Goal: Information Seeking & Learning: Learn about a topic

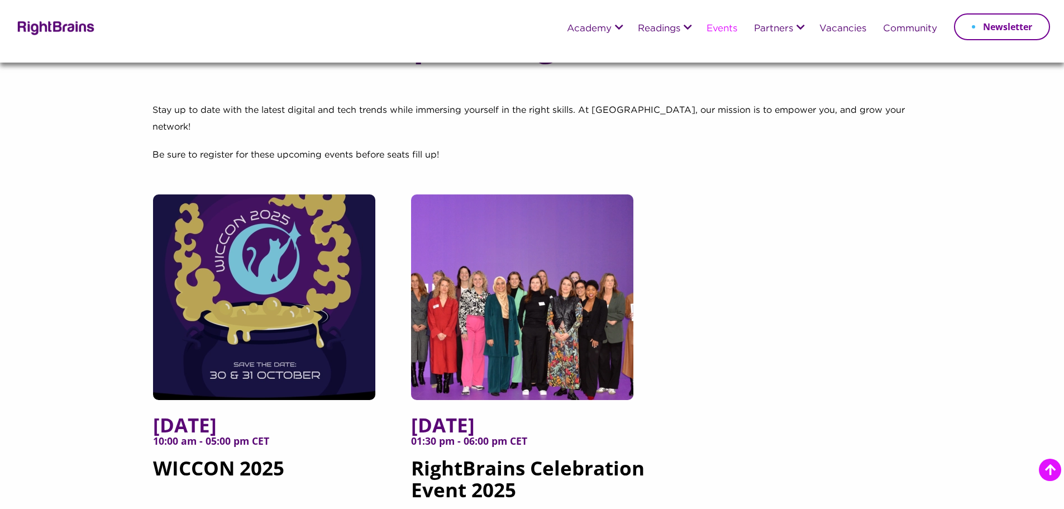
scroll to position [112, 0]
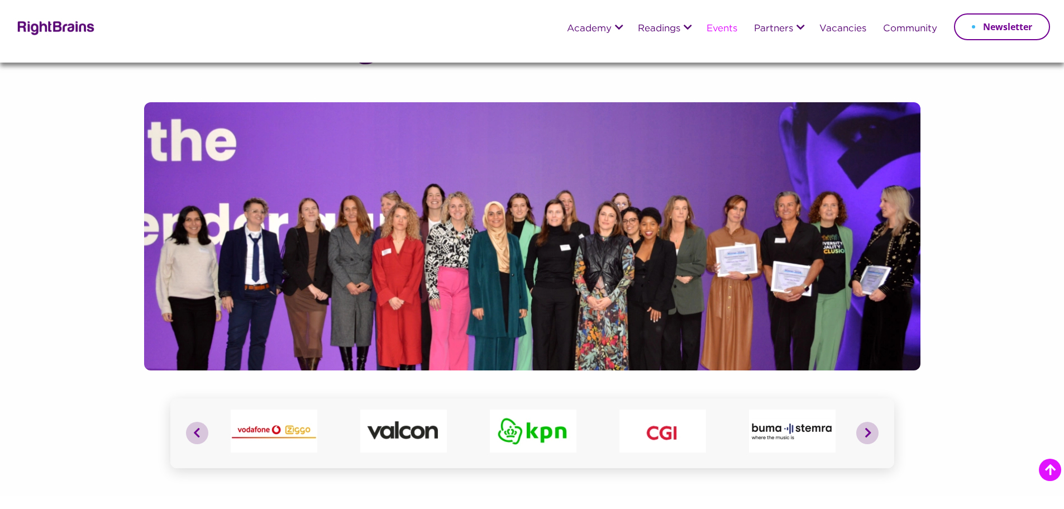
scroll to position [335, 0]
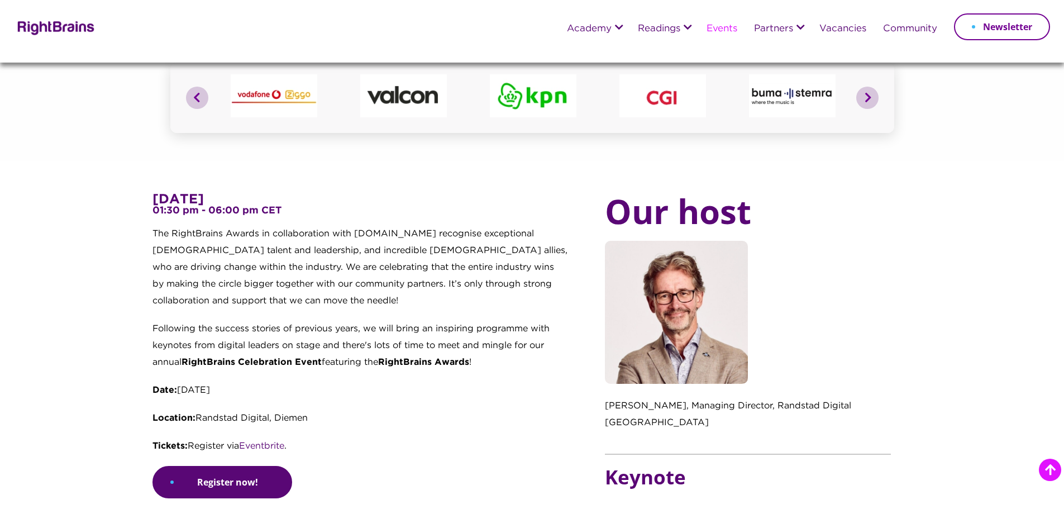
click at [429, 321] on p "The RightBrains Awards in collaboration with [DOMAIN_NAME] recognise exceptiona…" at bounding box center [359, 273] width 415 height 95
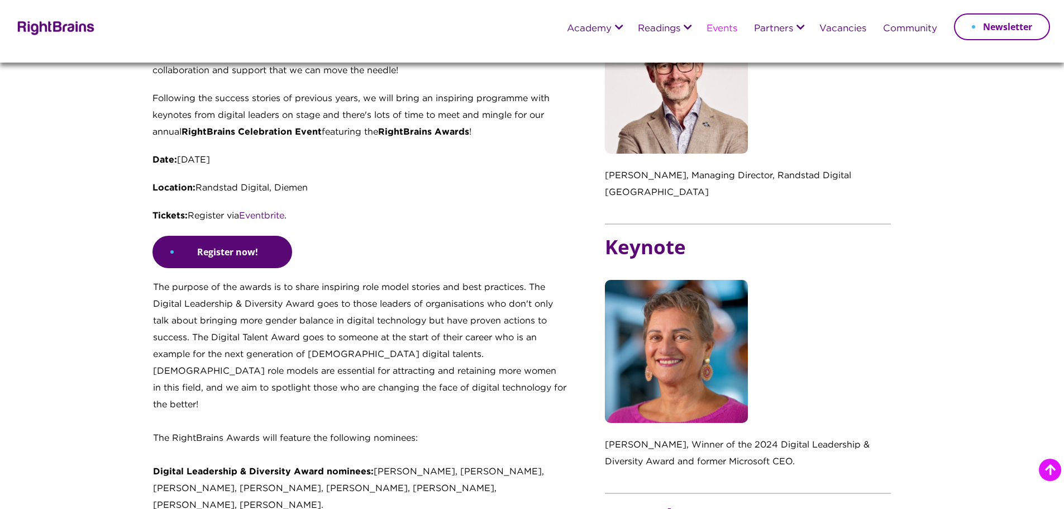
scroll to position [558, 0]
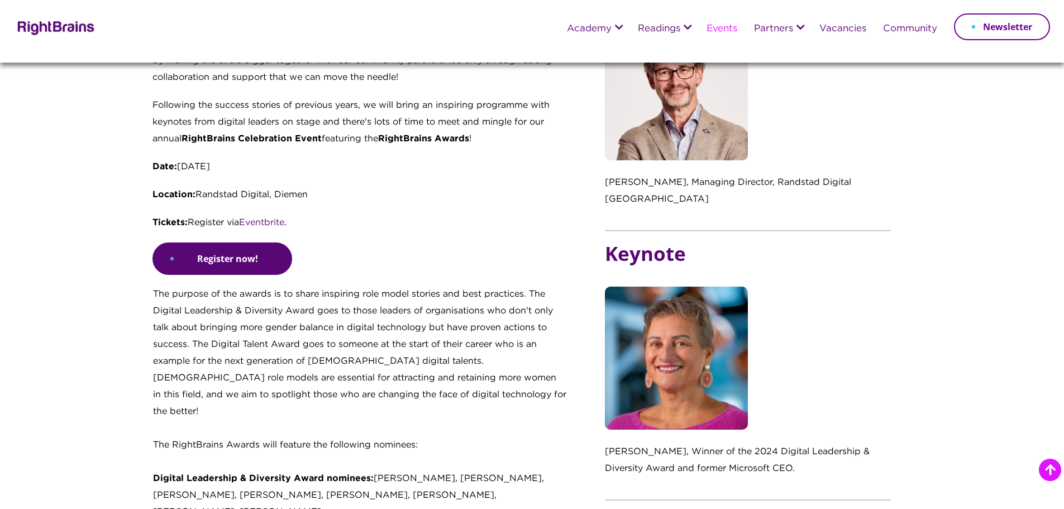
click at [262, 383] on p "The purpose of the awards is to share inspiring role model stories and best pra…" at bounding box center [360, 361] width 414 height 151
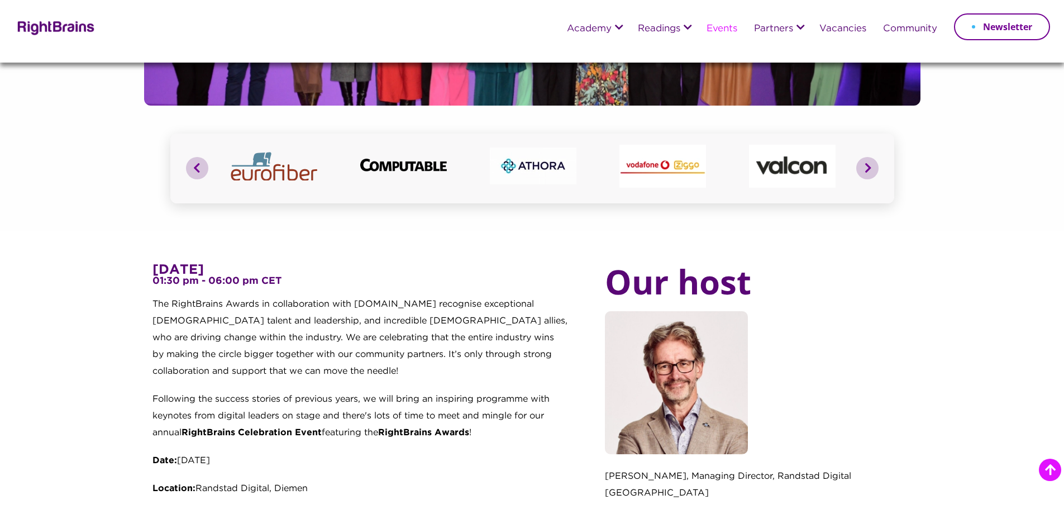
scroll to position [335, 0]
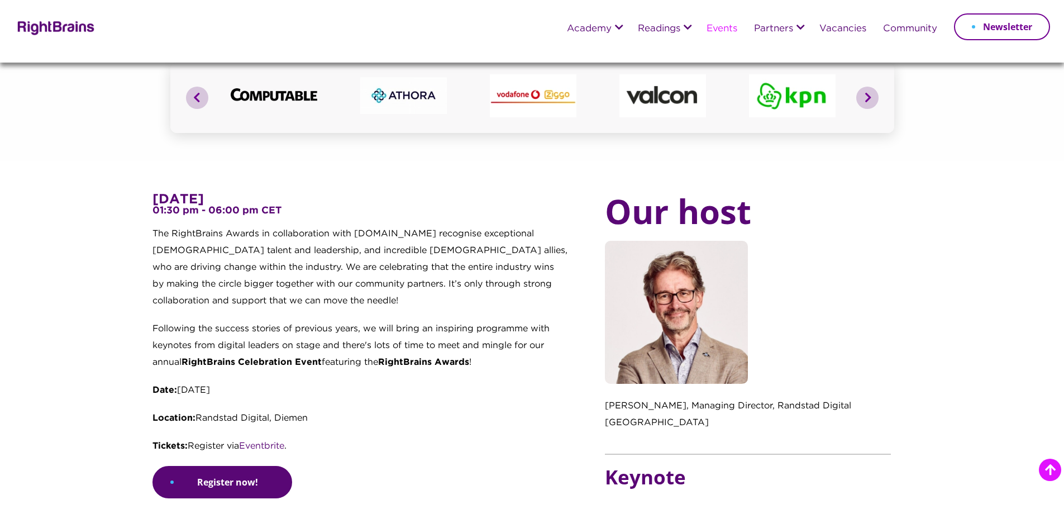
click at [275, 299] on p "The RightBrains Awards in collaboration with [DOMAIN_NAME] recognise exceptiona…" at bounding box center [359, 273] width 415 height 95
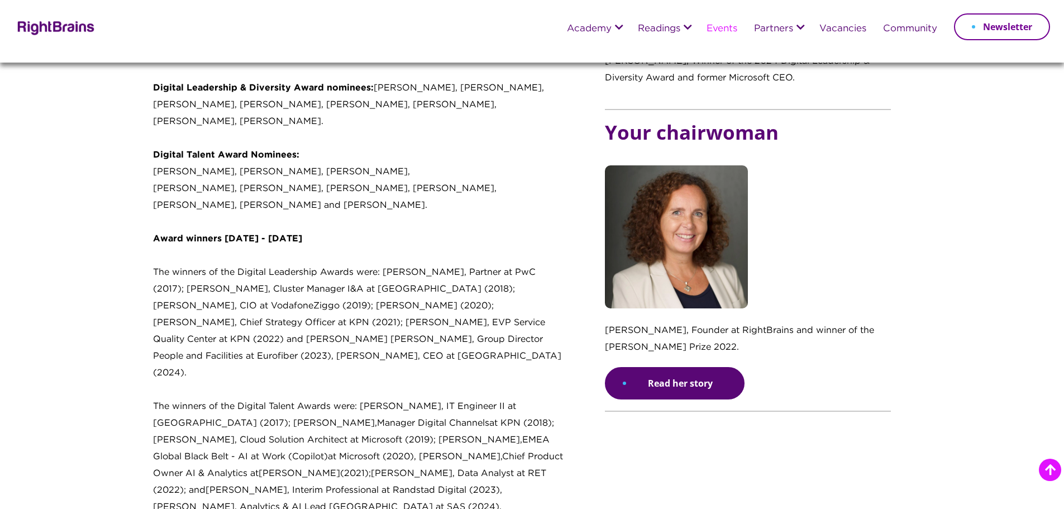
scroll to position [1005, 0]
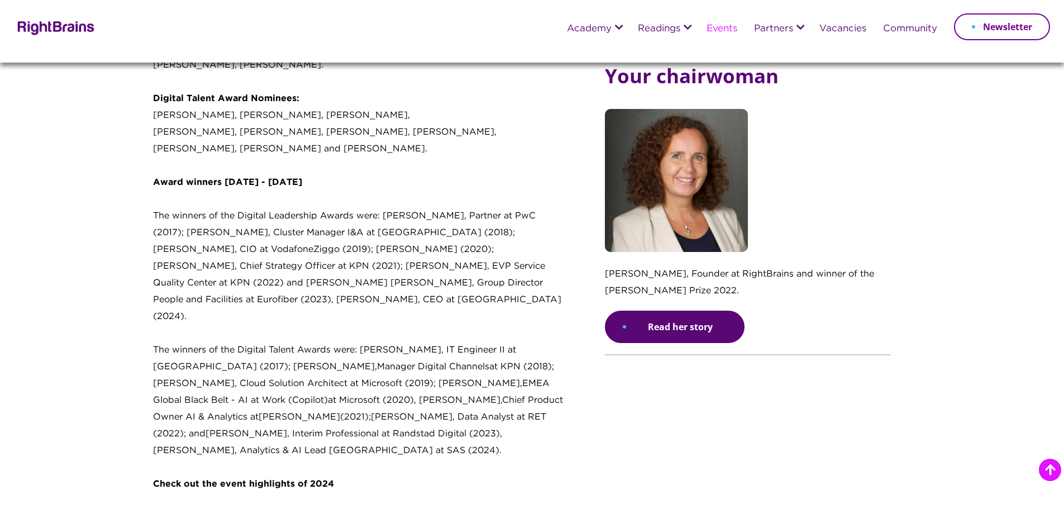
click at [300, 283] on p "The winners of the Digital Leadership Awards were: [PERSON_NAME], Partner at Pw…" at bounding box center [360, 275] width 414 height 134
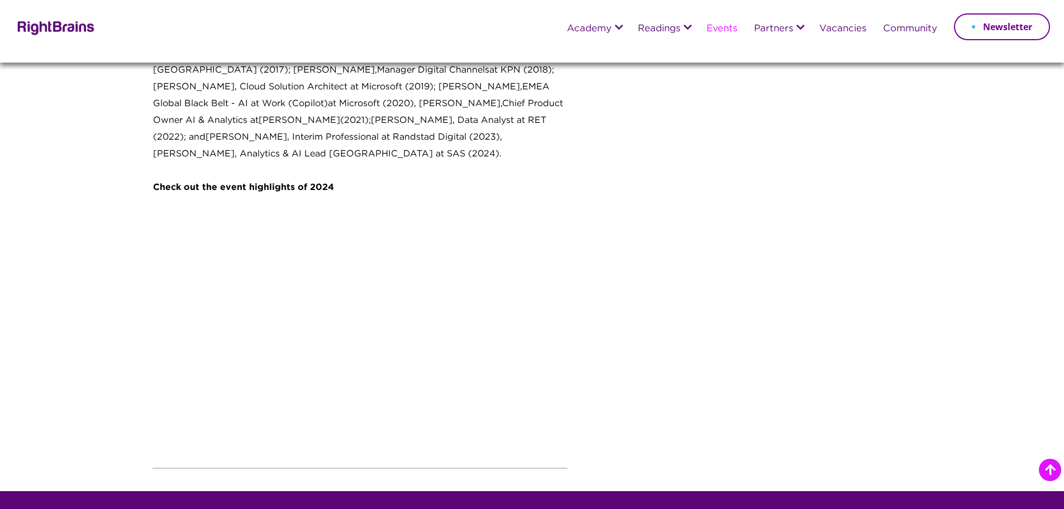
scroll to position [1284, 0]
